Goal: Transaction & Acquisition: Purchase product/service

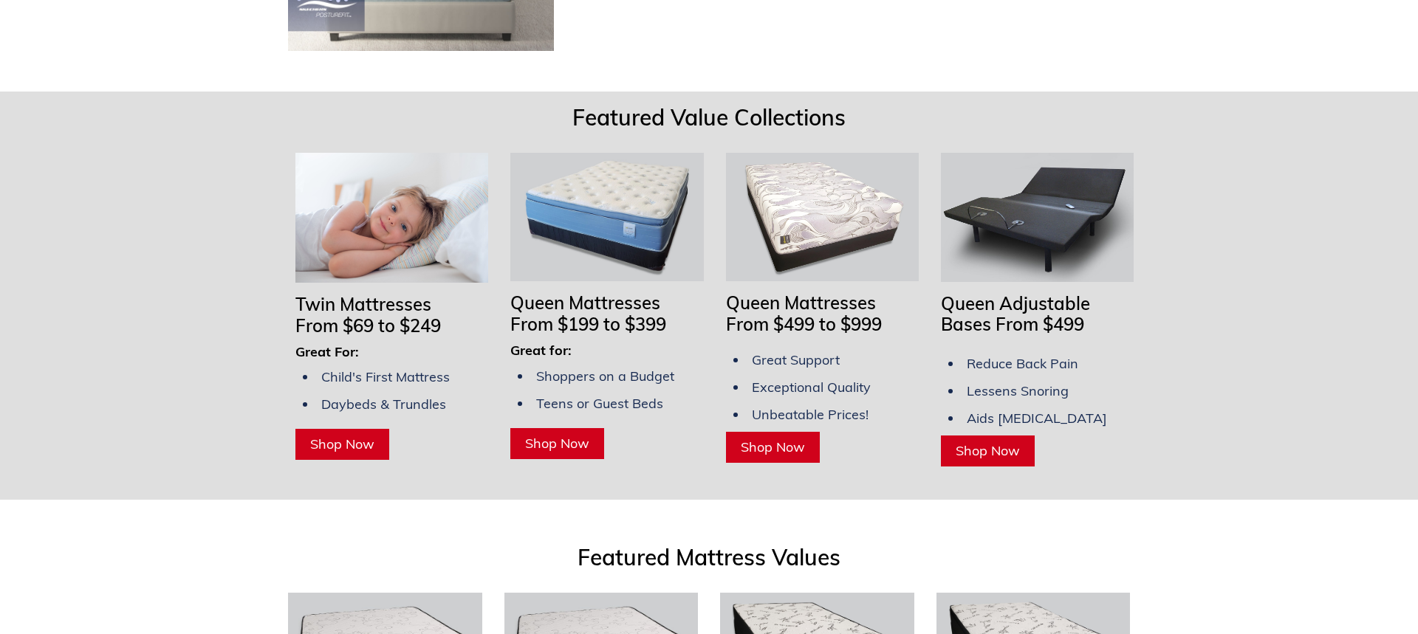
scroll to position [1098, 0]
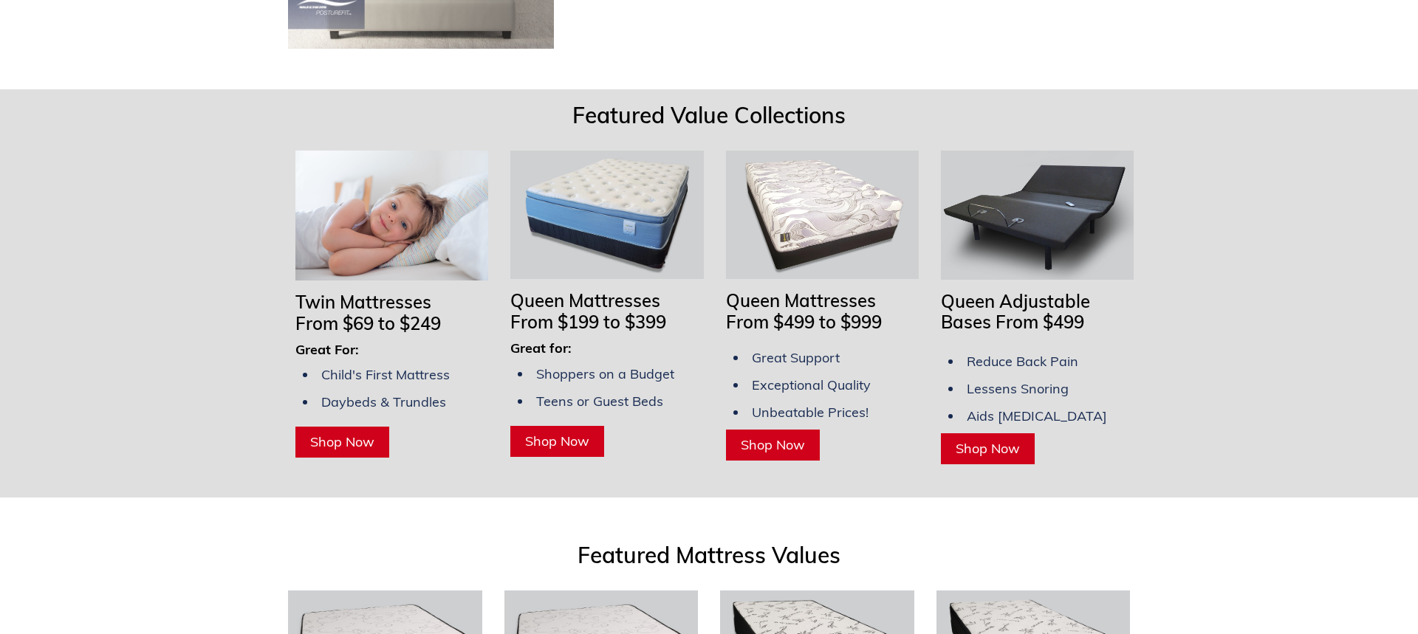
click at [973, 440] on span "Shop Now" at bounding box center [988, 448] width 64 height 17
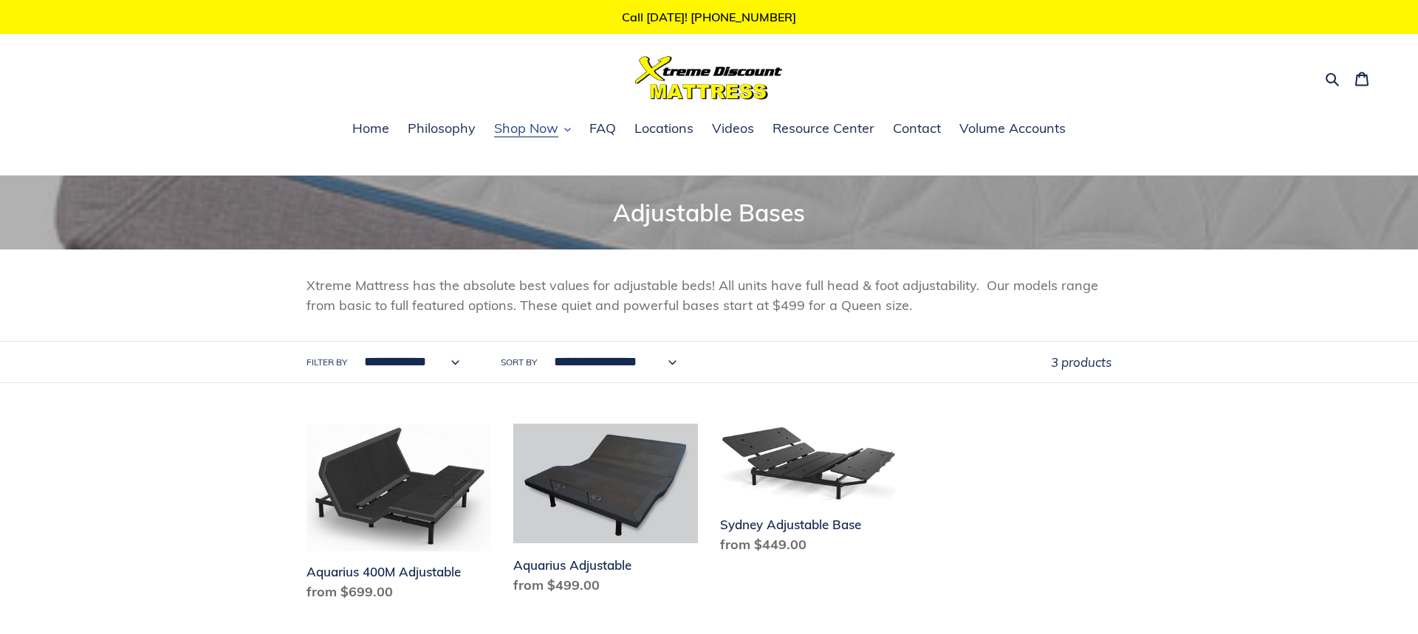
click at [528, 127] on span "Shop Now" at bounding box center [526, 129] width 64 height 18
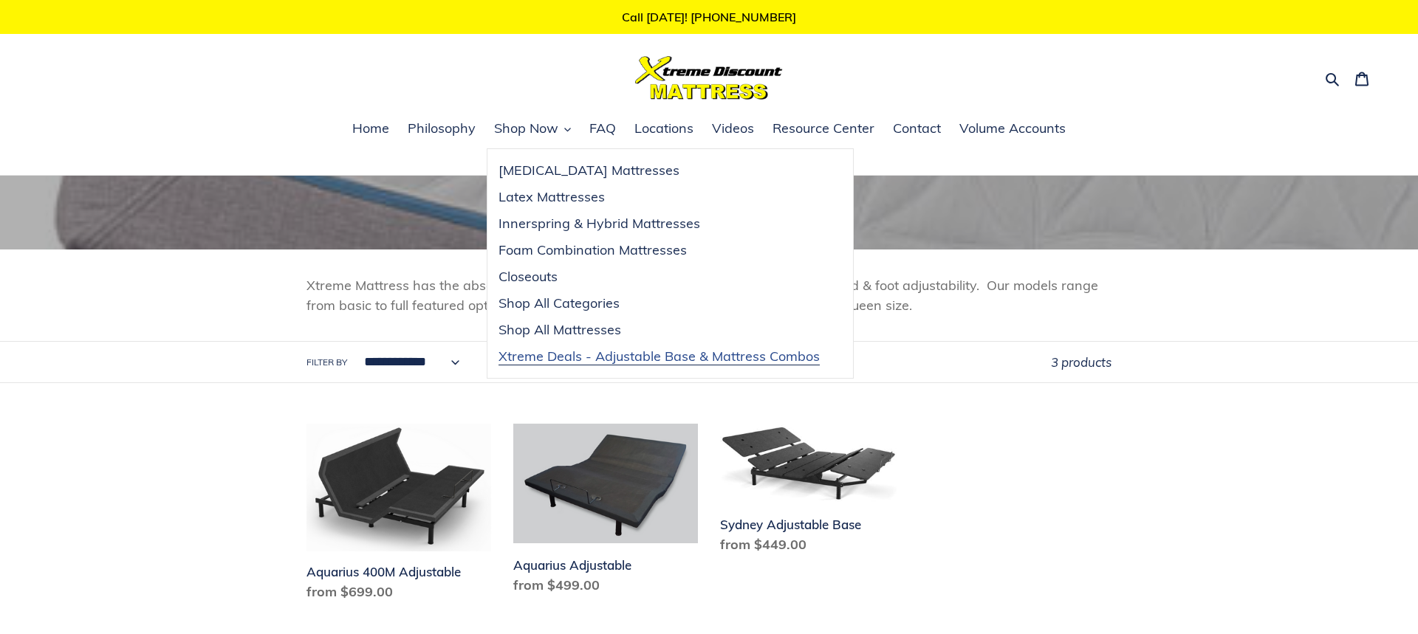
click at [677, 361] on span "Xtreme Deals - Adjustable Base & Mattress Combos" at bounding box center [659, 357] width 321 height 18
